Goal: Task Accomplishment & Management: Complete application form

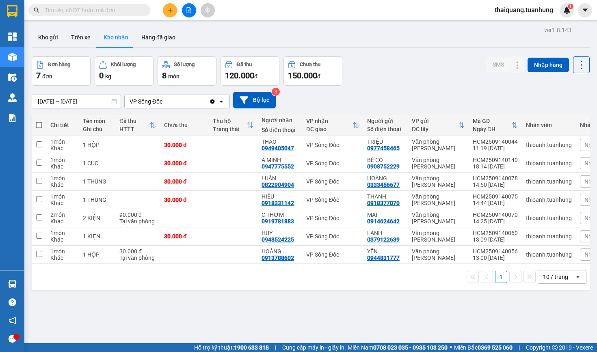
click at [447, 102] on div "[DATE] – [DATE] Press the down arrow key to interact with the calendar and sele…" at bounding box center [311, 100] width 558 height 17
click at [516, 219] on icon at bounding box center [518, 218] width 4 height 5
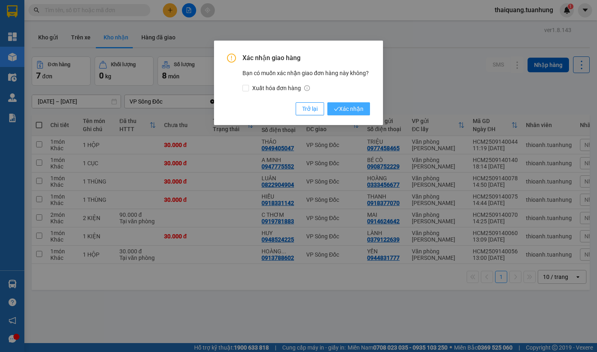
click at [358, 106] on span "Xác nhận" at bounding box center [349, 108] width 30 height 9
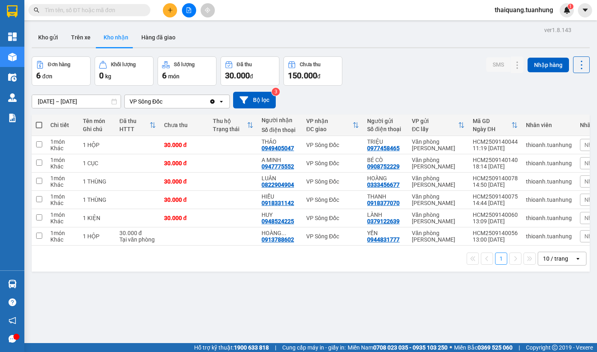
click at [367, 64] on div "Đơn hàng 6 đơn Khối lượng 0 kg Số lượng 6 món Đã thu 30.000 đ Chưa thu 150.000 …" at bounding box center [311, 70] width 558 height 29
click at [410, 92] on div "[DATE] – [DATE] Press the down arrow key to interact with the calendar and sele…" at bounding box center [311, 100] width 558 height 17
click at [419, 48] on div "Kho gửi Trên xe Kho nhận Hàng đã giao" at bounding box center [311, 39] width 558 height 22
click at [504, 202] on button at bounding box center [501, 200] width 11 height 14
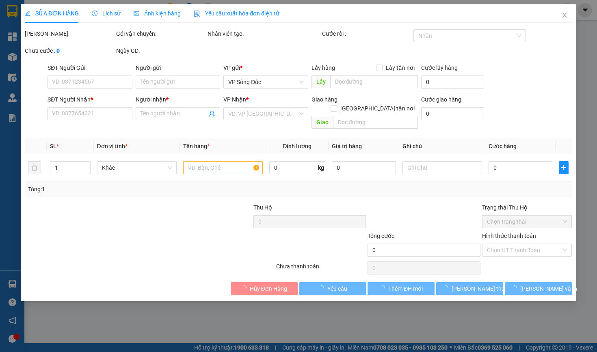
type input "0918377070"
type input "THANH"
type input "0918331142"
type input "HIẾU"
type input "30.000"
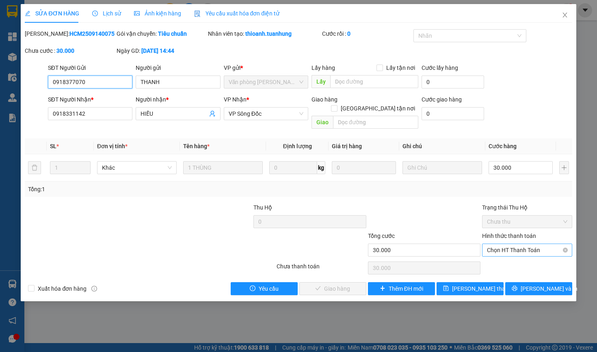
click at [504, 256] on span "Chọn HT Thanh Toán" at bounding box center [527, 250] width 80 height 12
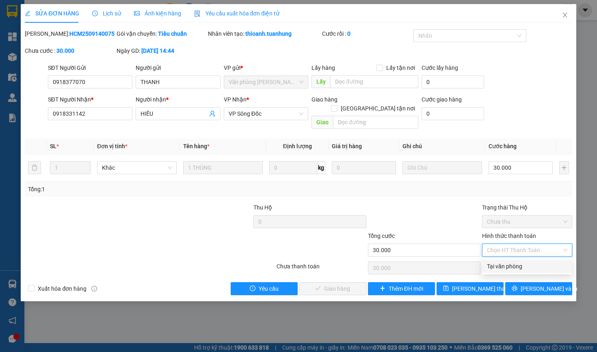
click at [500, 265] on div "Tại văn phòng" at bounding box center [527, 266] width 80 height 9
type input "0"
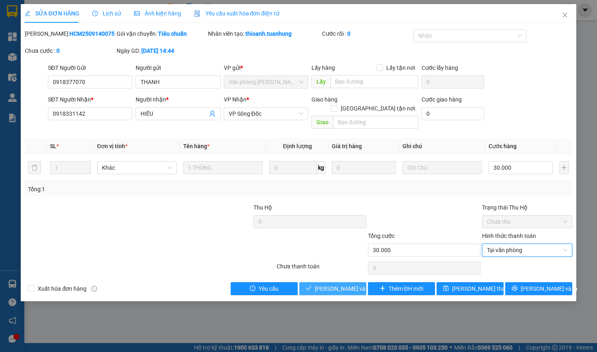
click at [337, 293] on span "[PERSON_NAME] và Giao hàng" at bounding box center [354, 288] width 78 height 9
